Goal: Transaction & Acquisition: Purchase product/service

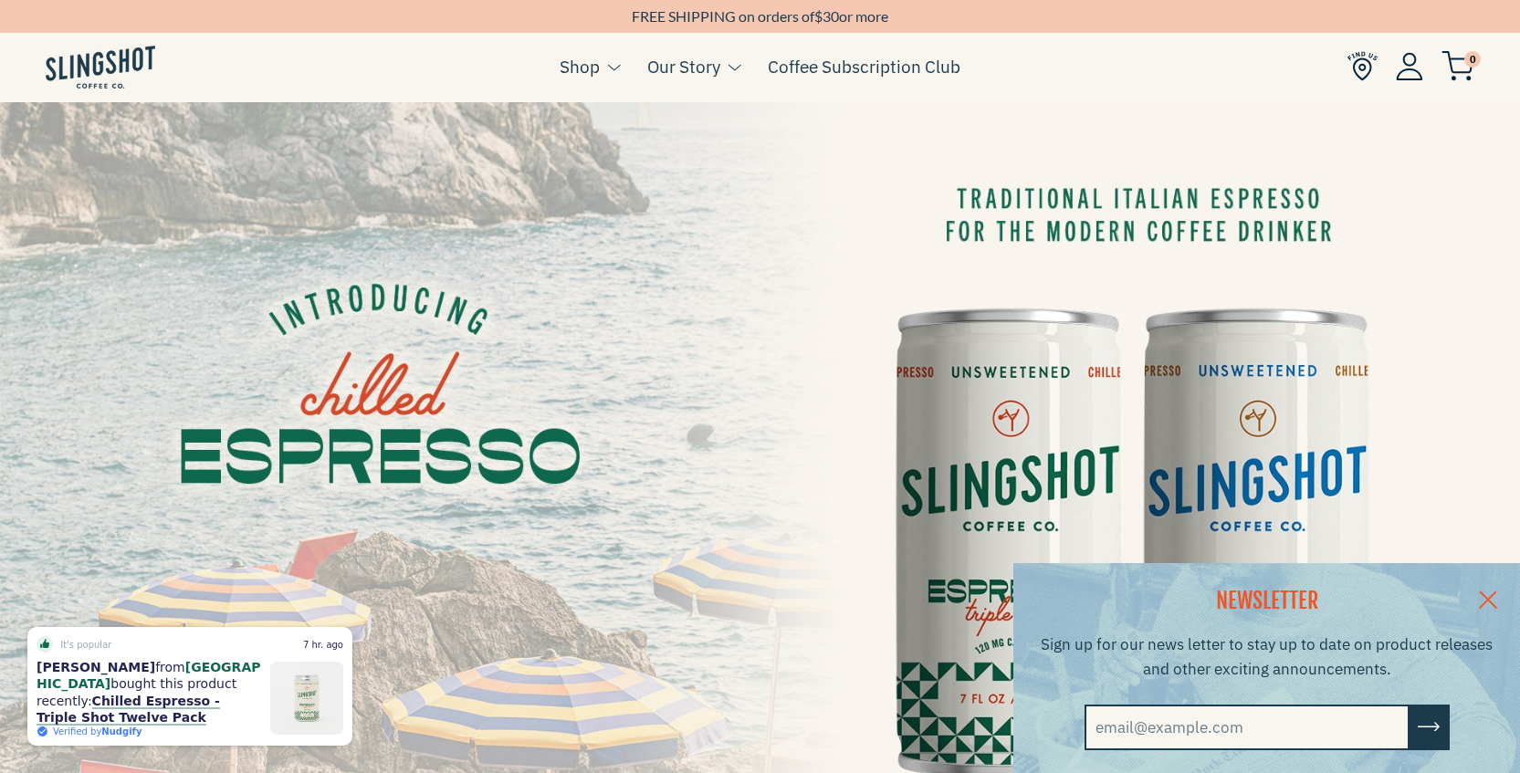
click at [112, 64] on img at bounding box center [101, 67] width 110 height 43
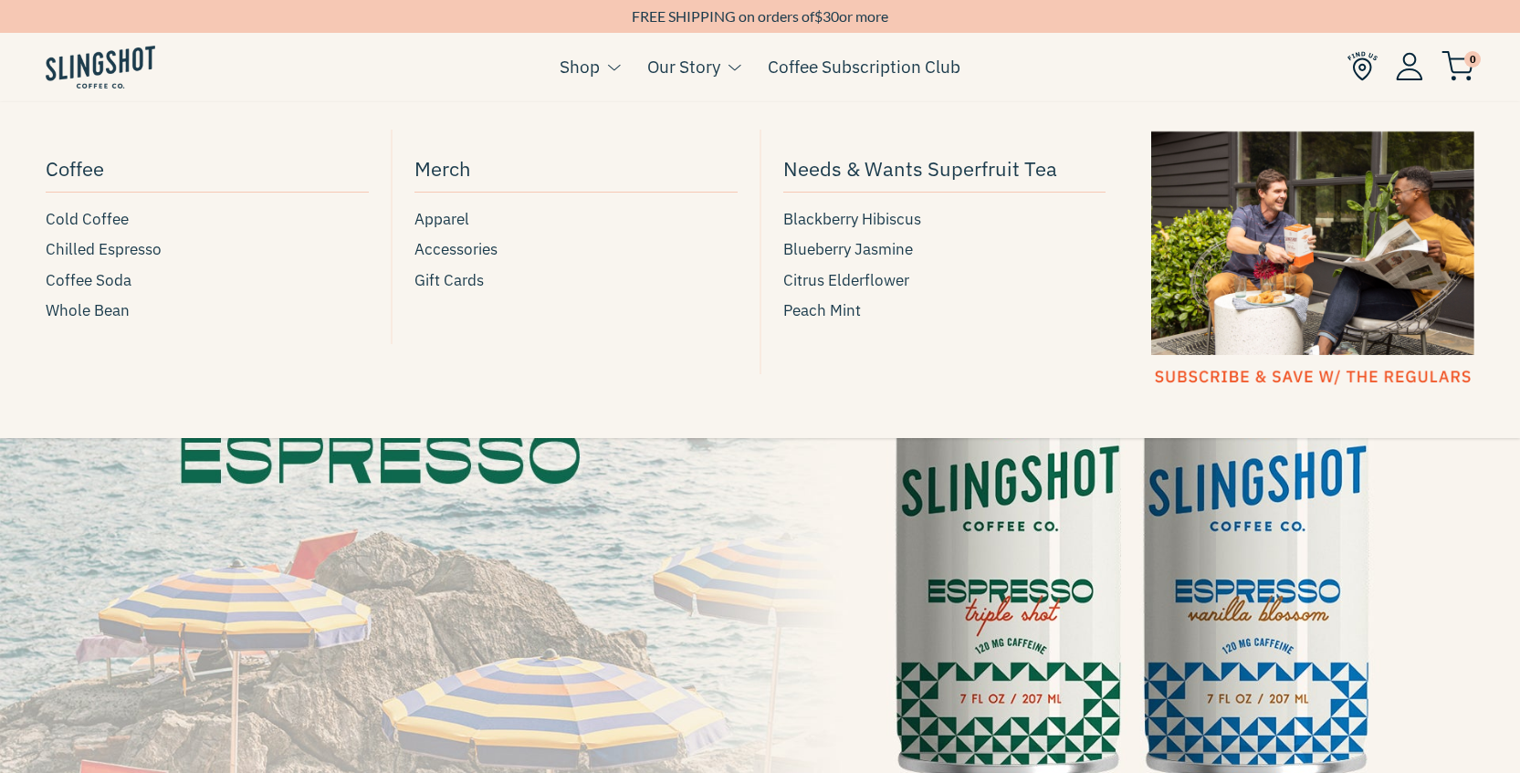
click at [602, 63] on button at bounding box center [610, 68] width 20 height 24
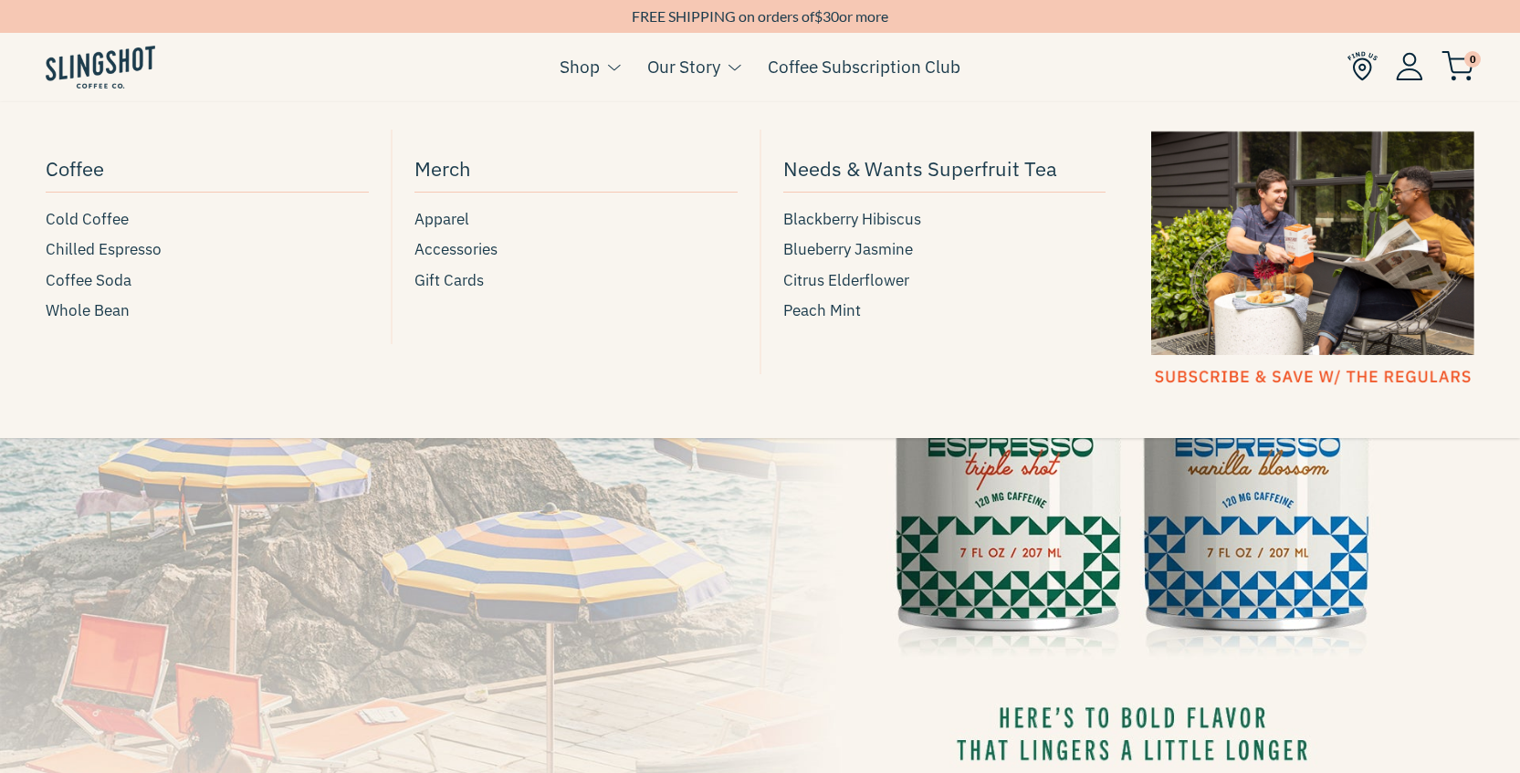
scroll to position [183, 0]
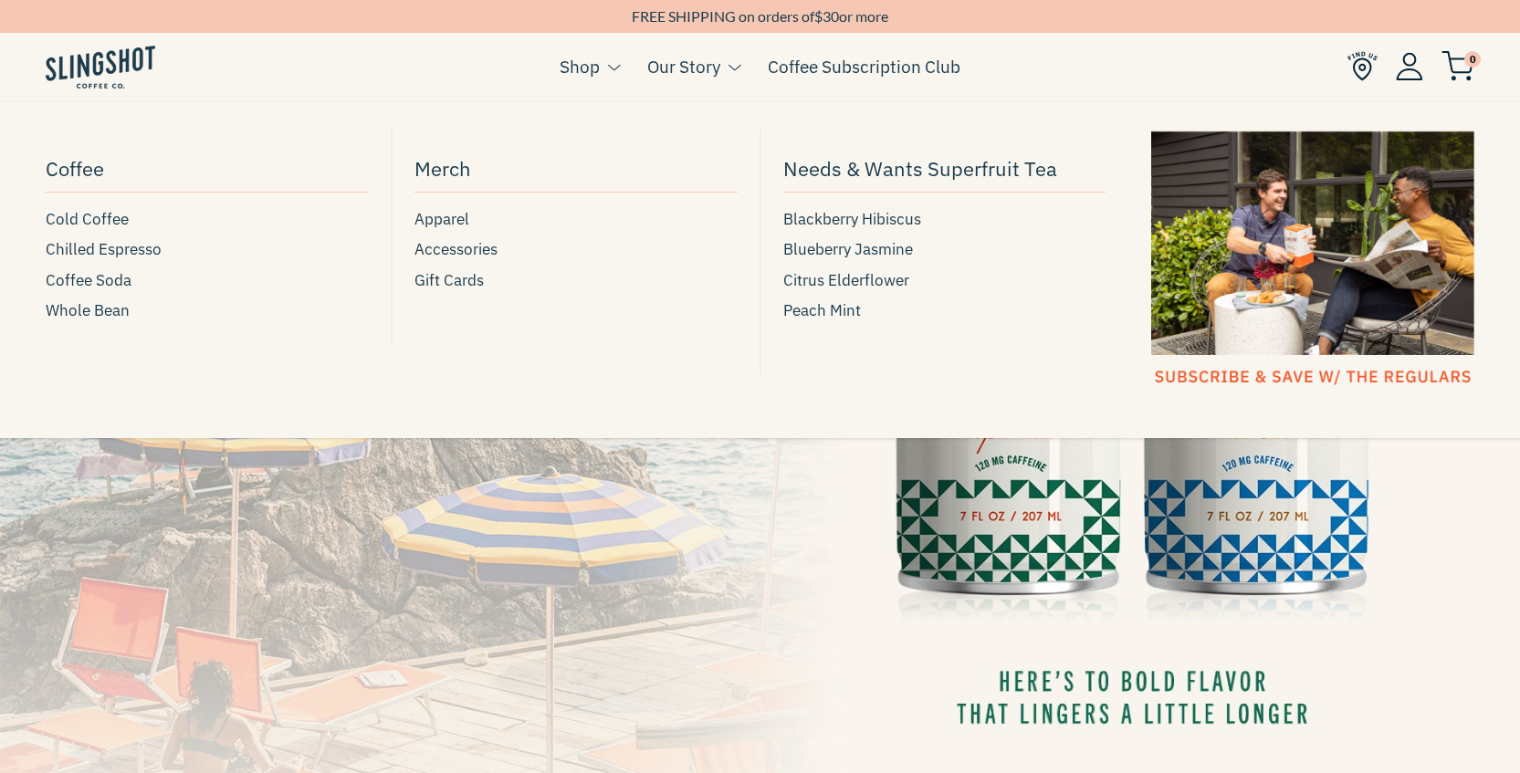
click at [600, 68] on button at bounding box center [610, 68] width 20 height 24
click at [574, 67] on link "Shop" at bounding box center [579, 66] width 40 height 27
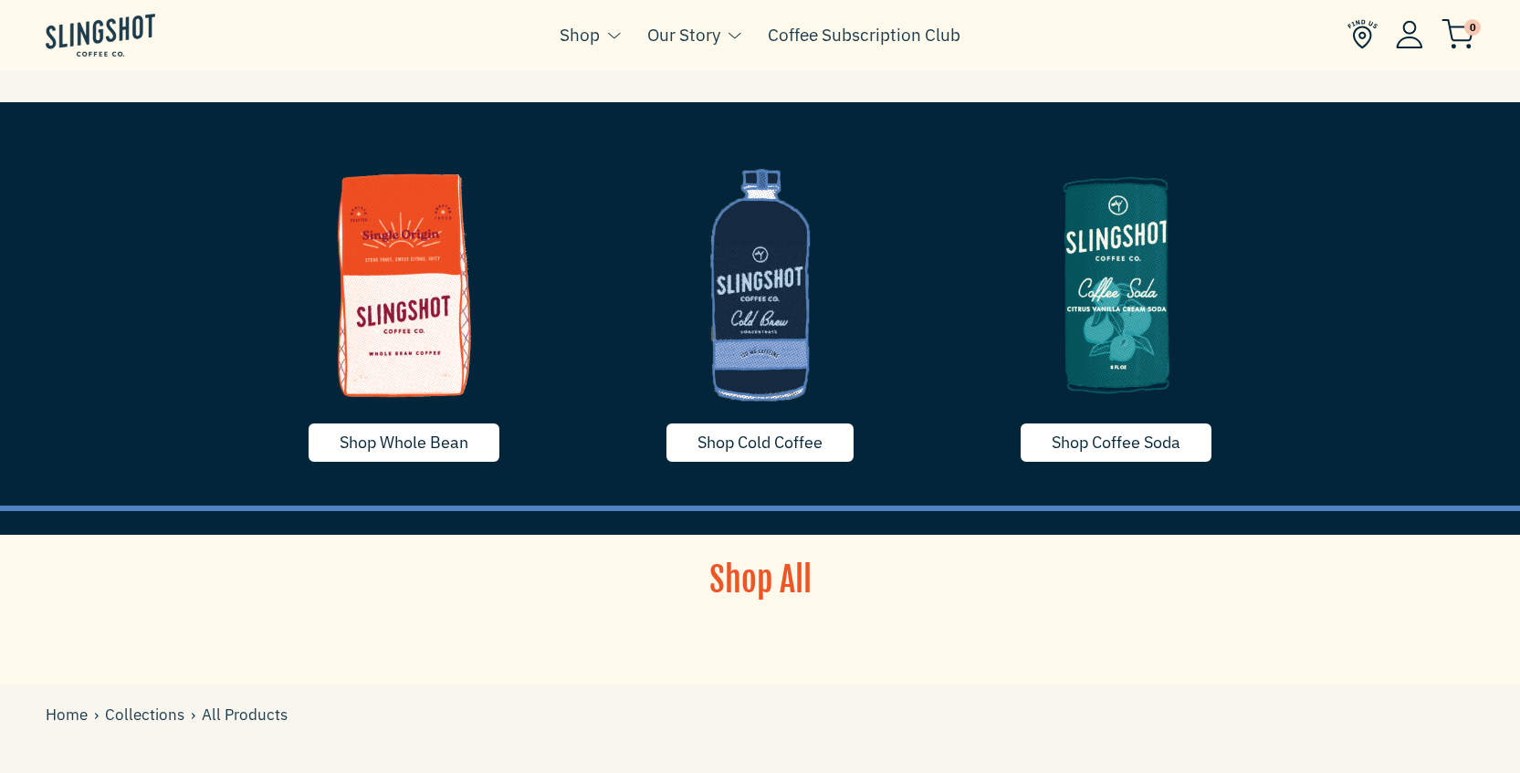
click at [617, 64] on li "Shop Coffee Cold Coffee Chilled Espresso Coffee Soda Whole Bean [GEOGRAPHIC_DAT…" at bounding box center [589, 48] width 60 height 55
click at [758, 249] on img at bounding box center [760, 278] width 329 height 274
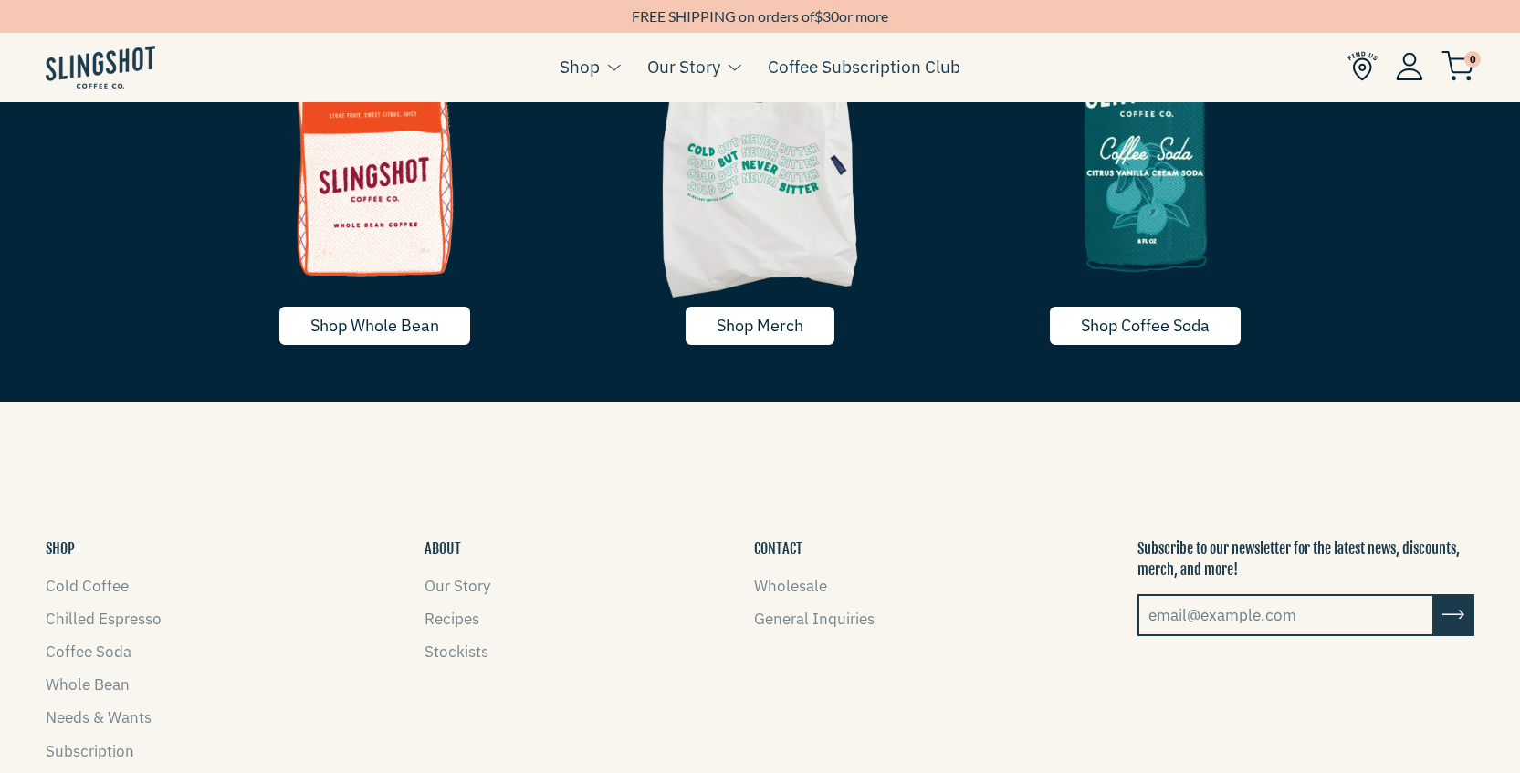
scroll to position [3556, 0]
